Goal: Navigation & Orientation: Find specific page/section

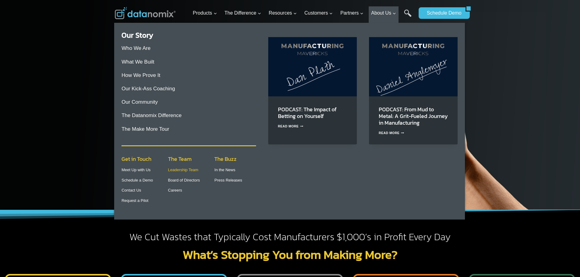
click at [183, 170] on link "Leadership Team" at bounding box center [183, 170] width 30 height 5
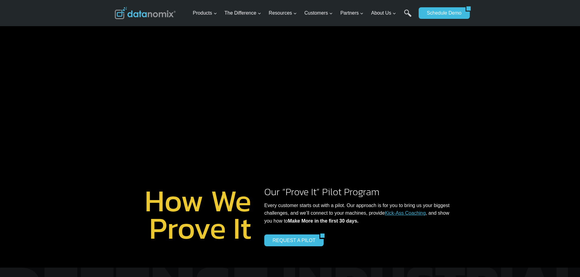
scroll to position [132, 0]
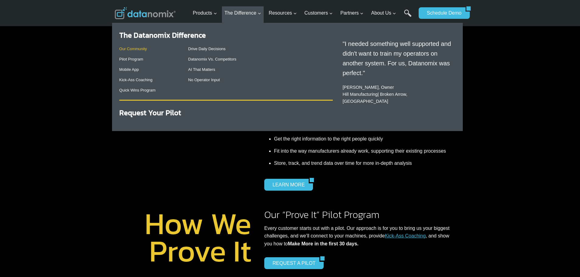
click at [135, 49] on link "Our Community" at bounding box center [133, 49] width 28 height 5
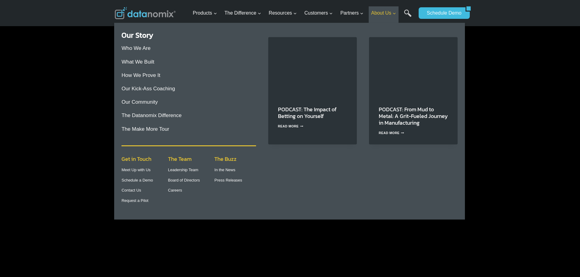
scroll to position [1248, 0]
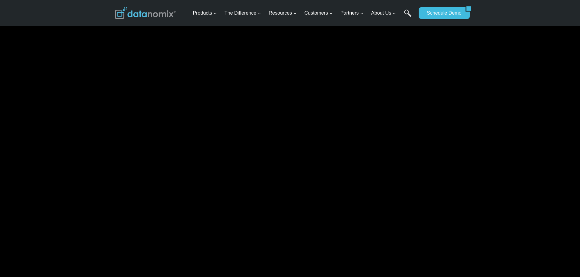
click at [167, 16] on img at bounding box center [145, 13] width 61 height 12
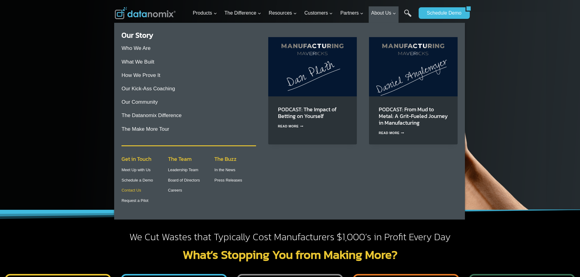
click at [130, 192] on link "Contact Us" at bounding box center [130, 190] width 19 height 5
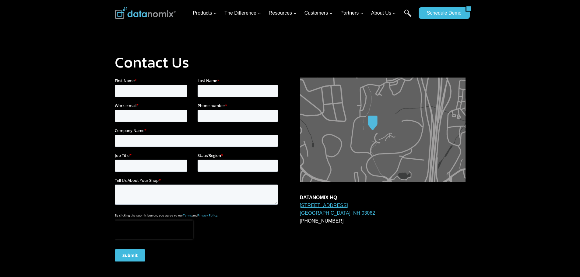
click at [163, 18] on img at bounding box center [145, 13] width 61 height 12
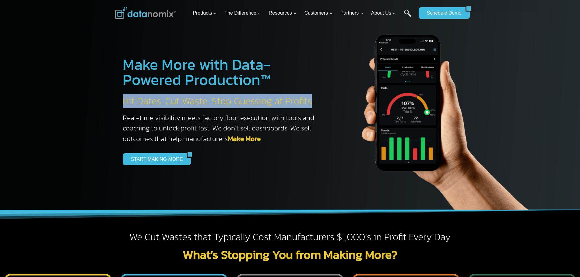
drag, startPoint x: 120, startPoint y: 101, endPoint x: 309, endPoint y: 103, distance: 188.7
click at [309, 103] on div "Make More with Data-Powered Production™ Hit Dates. Cut Waste. Stop Guessing at …" at bounding box center [213, 111] width 213 height 139
copy h2 "Hit Dates. Cut Waste. Stop Guessing at Profits"
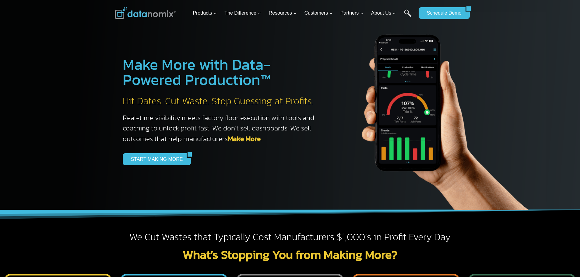
drag, startPoint x: 460, startPoint y: 234, endPoint x: 461, endPoint y: 224, distance: 10.7
